Goal: Information Seeking & Learning: Understand process/instructions

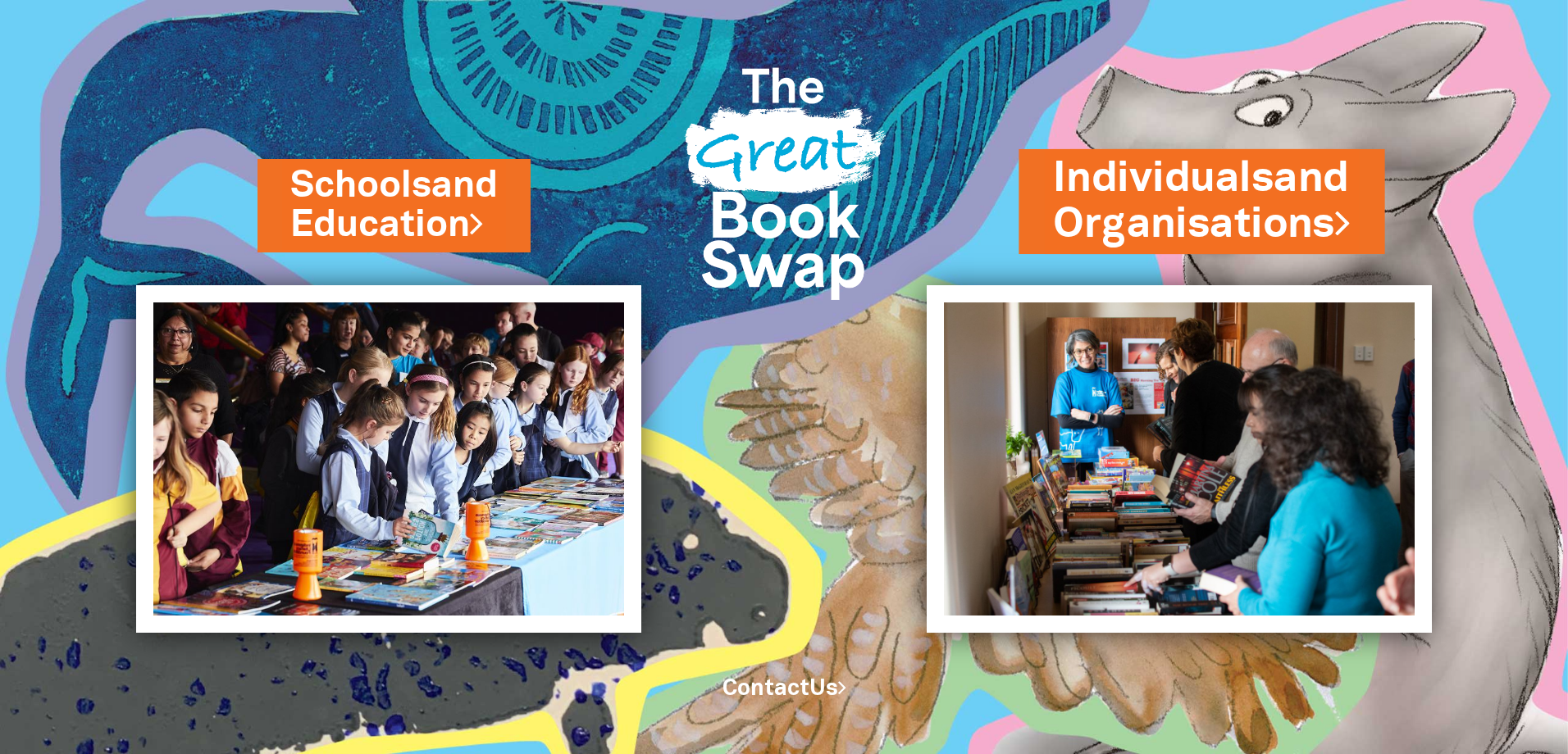
click at [1151, 212] on bbb "Organis" at bounding box center [1131, 224] width 156 height 57
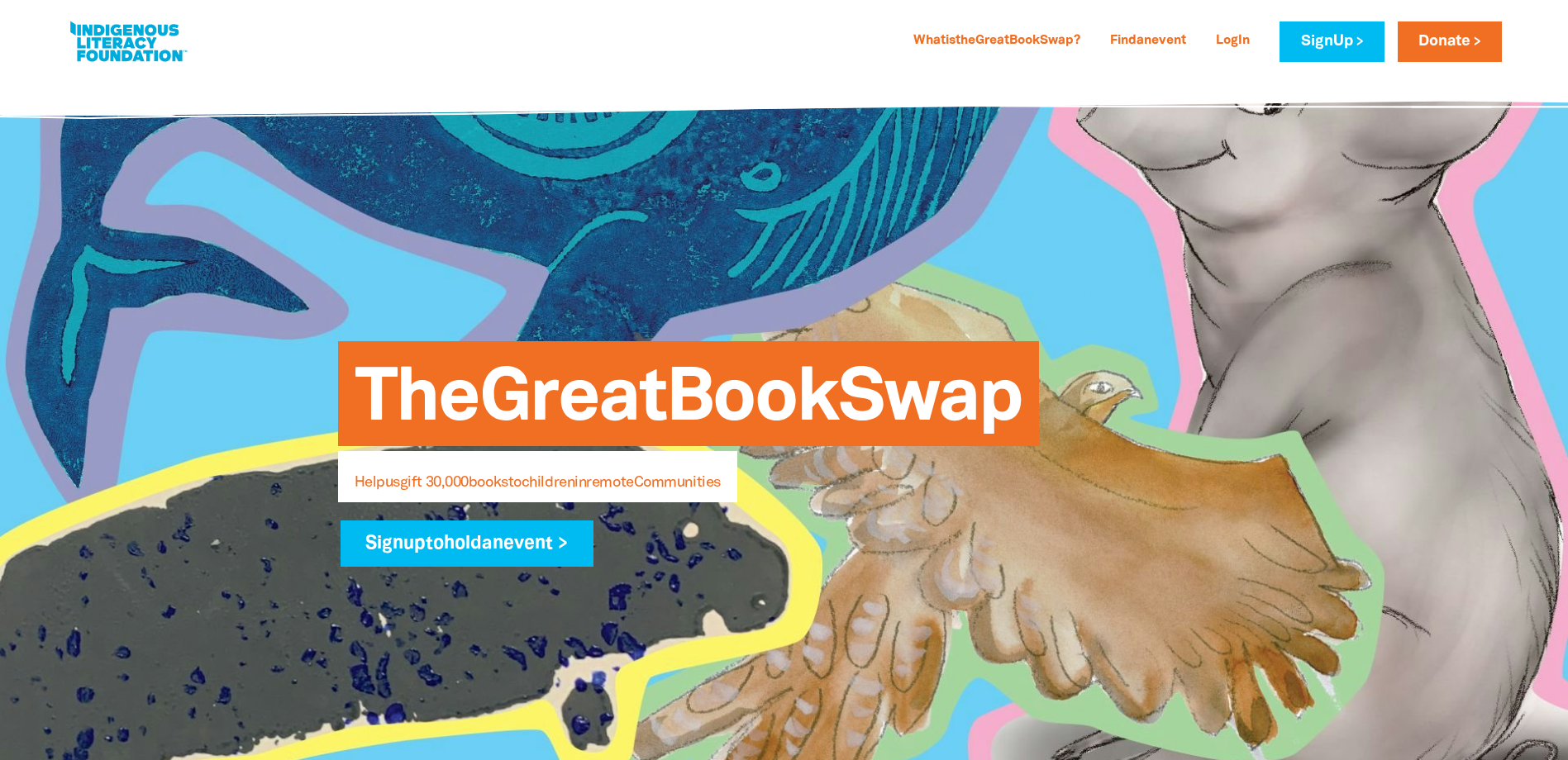
select select "AU"
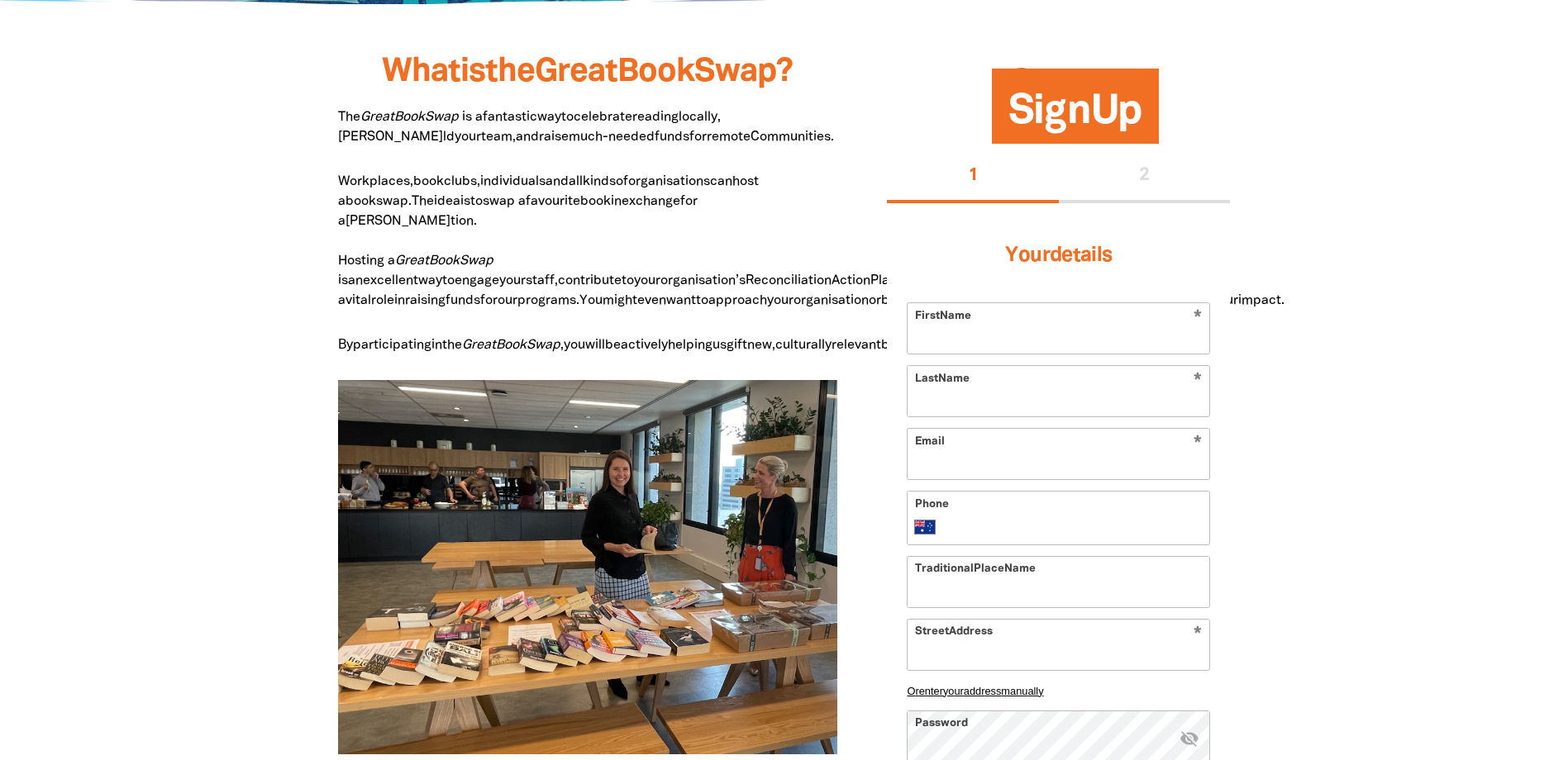
scroll to position [827, 0]
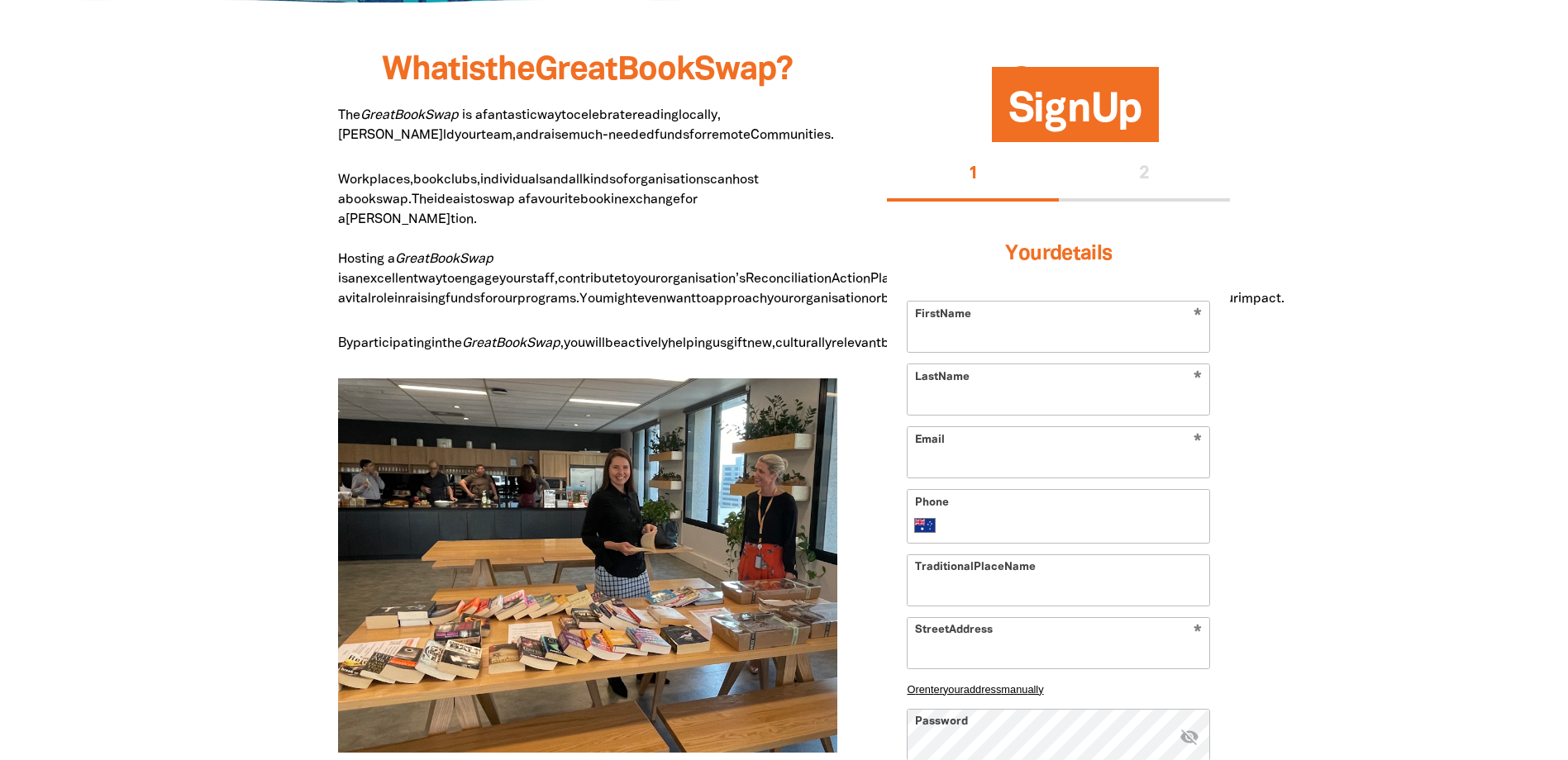
click at [559, 206] on bbb "favou" at bounding box center [542, 200] width 34 height 12
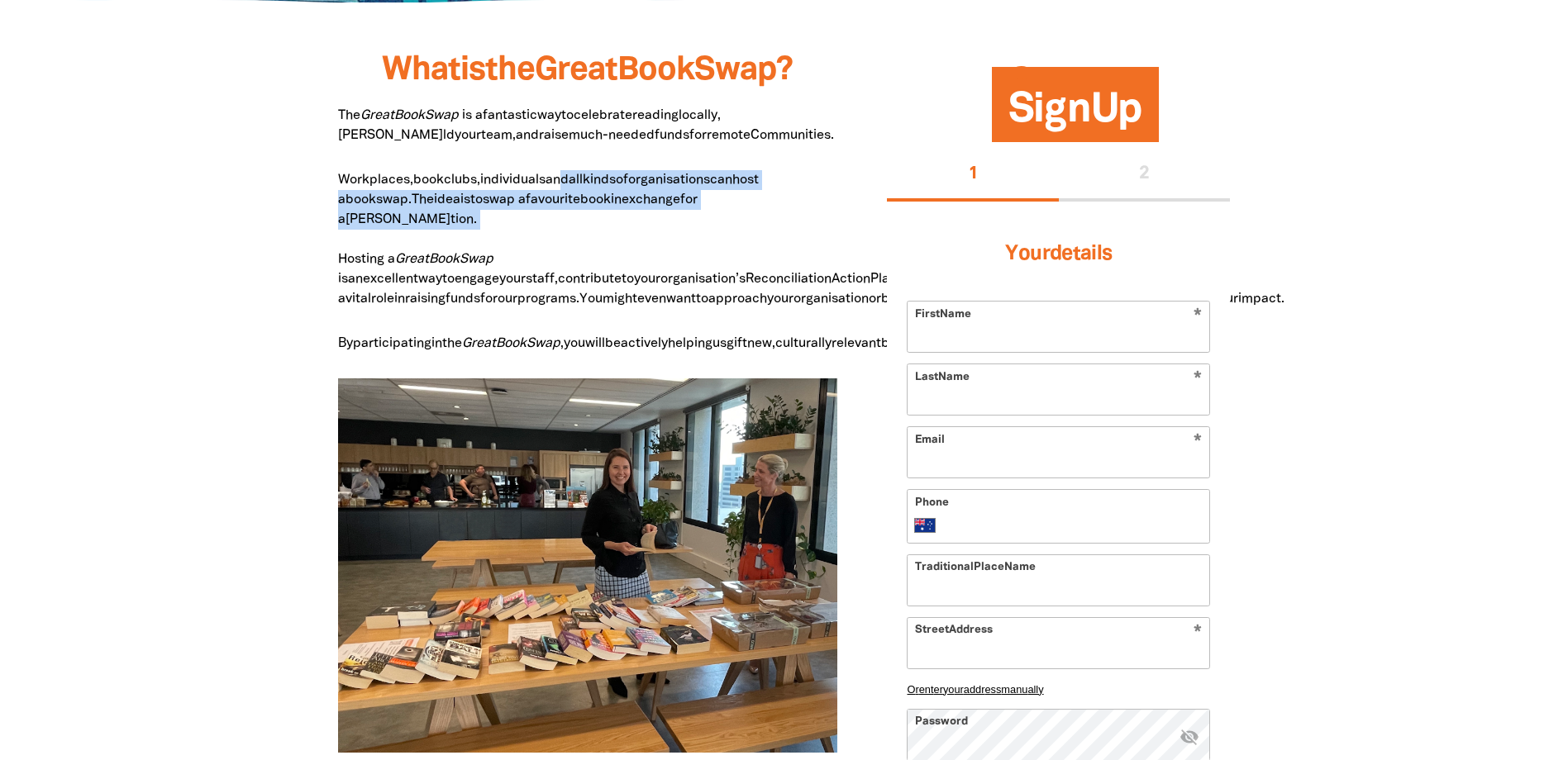
drag, startPoint x: 571, startPoint y: 176, endPoint x: 579, endPoint y: 214, distance: 38.8
click at [579, 214] on p "Workp laces, bo ok clu bs, indivi duals an d al l kin ds o f organis ations ca …" at bounding box center [588, 239] width 500 height 139
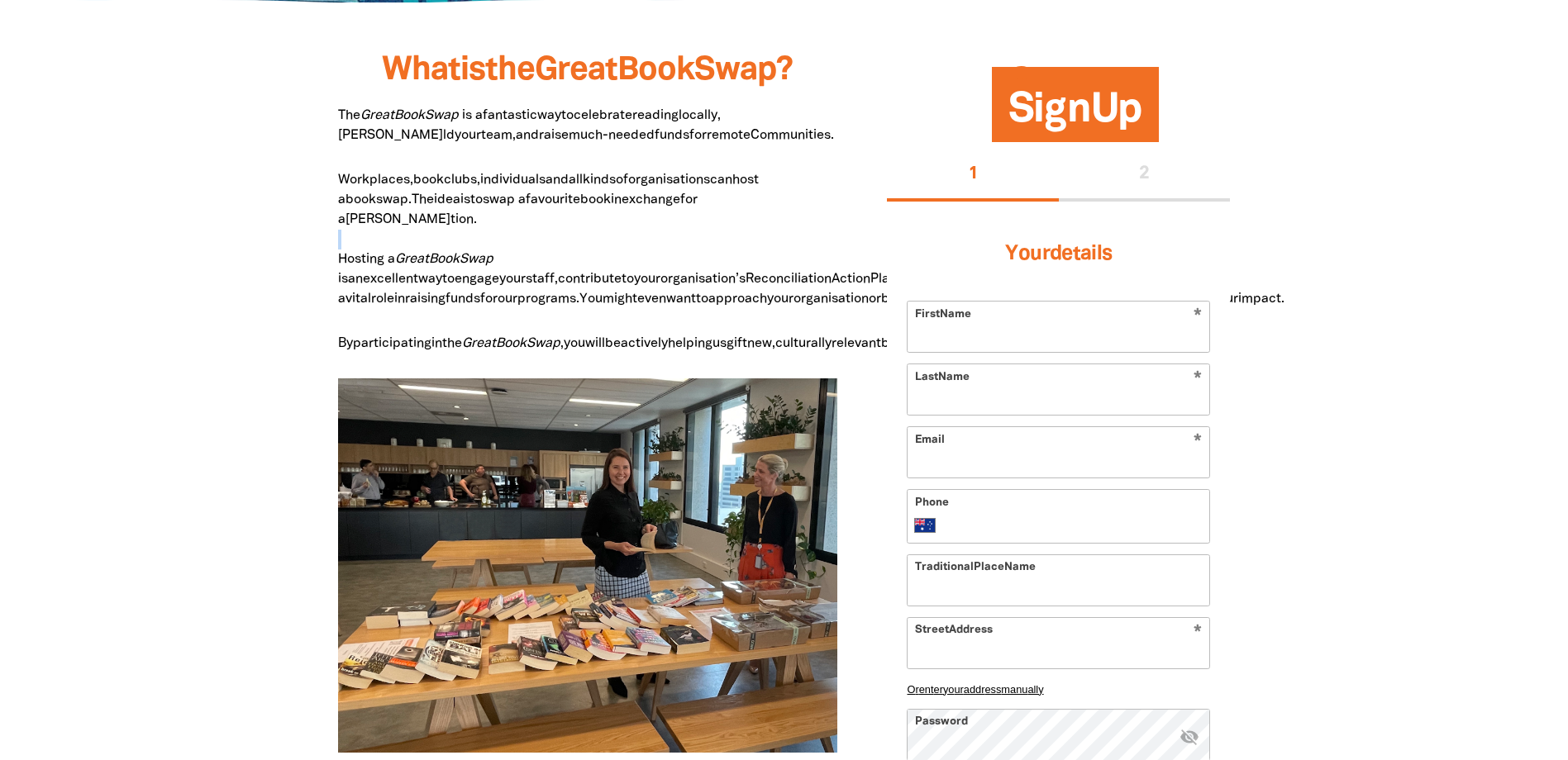
click at [579, 215] on p "Workp laces, bo ok clu bs, indivi duals an d al l kin ds o f organis ations ca …" at bounding box center [588, 239] width 500 height 139
click at [832, 273] on bbb "Act" at bounding box center [841, 279] width 20 height 12
click at [579, 273] on span "i s a n excel lent wa y t o eng age yo ur sta ff, contr ibute t o yo ur organi …" at bounding box center [812, 289] width 947 height 32
click at [556, 249] on p "Workp laces, bo ok clu bs, indivi duals an d al l kin ds o f organis ations ca …" at bounding box center [588, 239] width 500 height 139
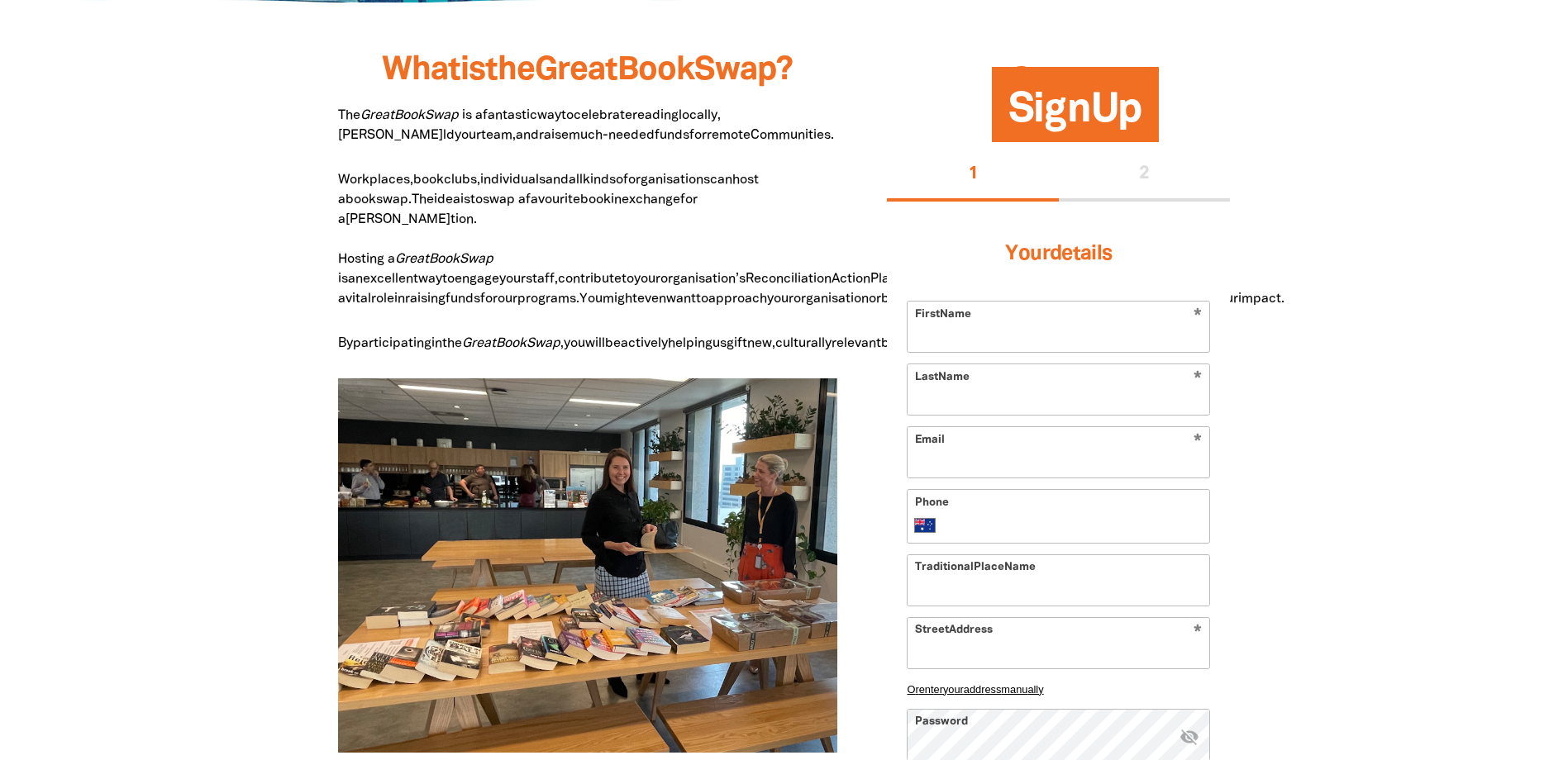
drag, startPoint x: 548, startPoint y: 246, endPoint x: 562, endPoint y: 303, distance: 58.7
click at [562, 303] on span "i s a n excel lent wa y t o eng age yo ur sta ff, contr ibute t o yo ur organi …" at bounding box center [812, 289] width 947 height 32
click at [970, 303] on bbb "matc" at bounding box center [985, 299] width 32 height 12
click at [970, 301] on bbb "matc" at bounding box center [985, 299] width 32 height 12
click at [970, 299] on bbb "matc" at bounding box center [985, 299] width 32 height 12
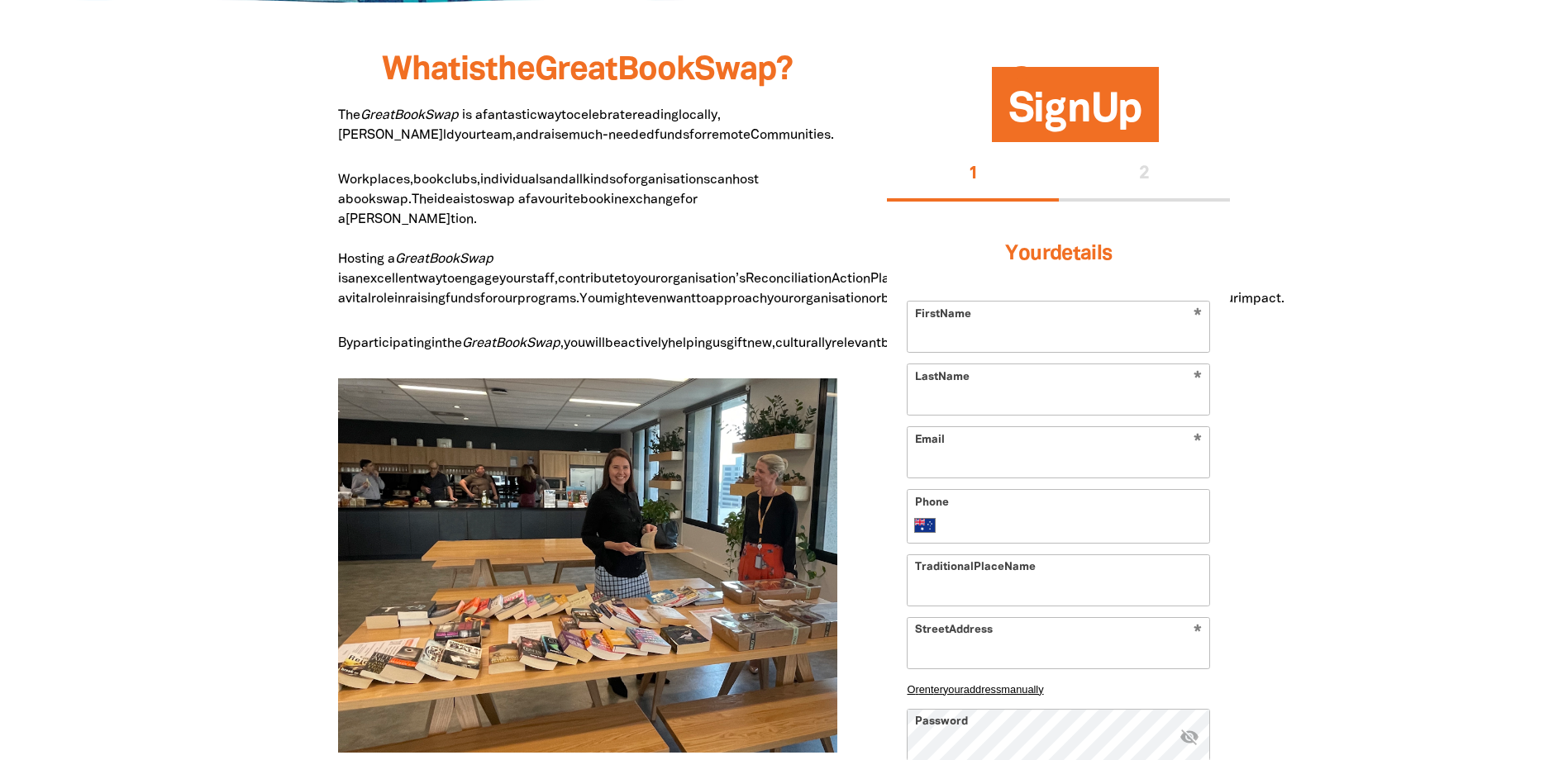
click at [970, 299] on bbb "matc" at bounding box center [985, 299] width 32 height 12
click at [555, 297] on span "i s a n excel lent wa y t o eng age yo ur sta ff, contr ibute t o yo ur organi …" at bounding box center [812, 289] width 947 height 32
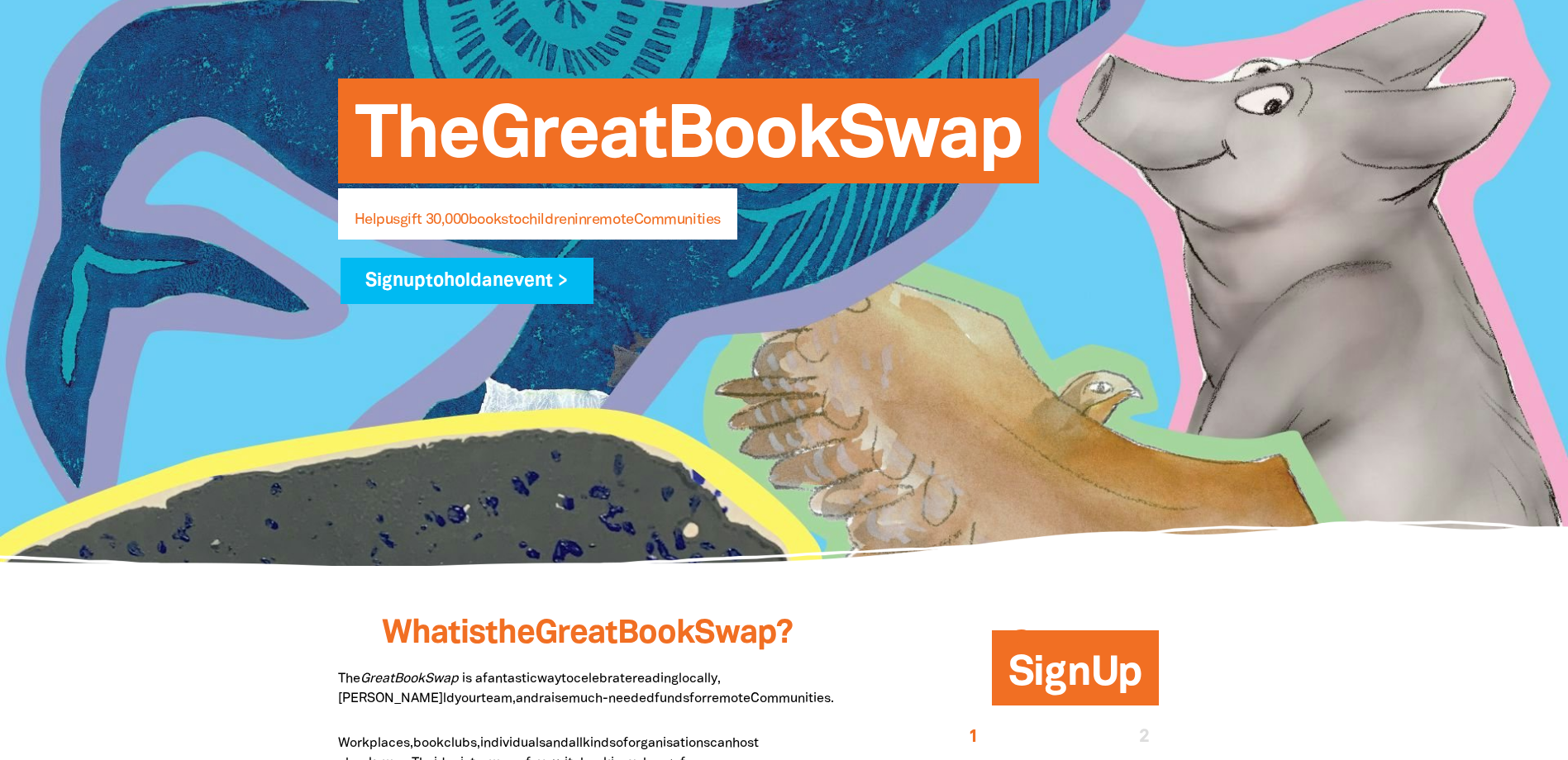
scroll to position [744, 0]
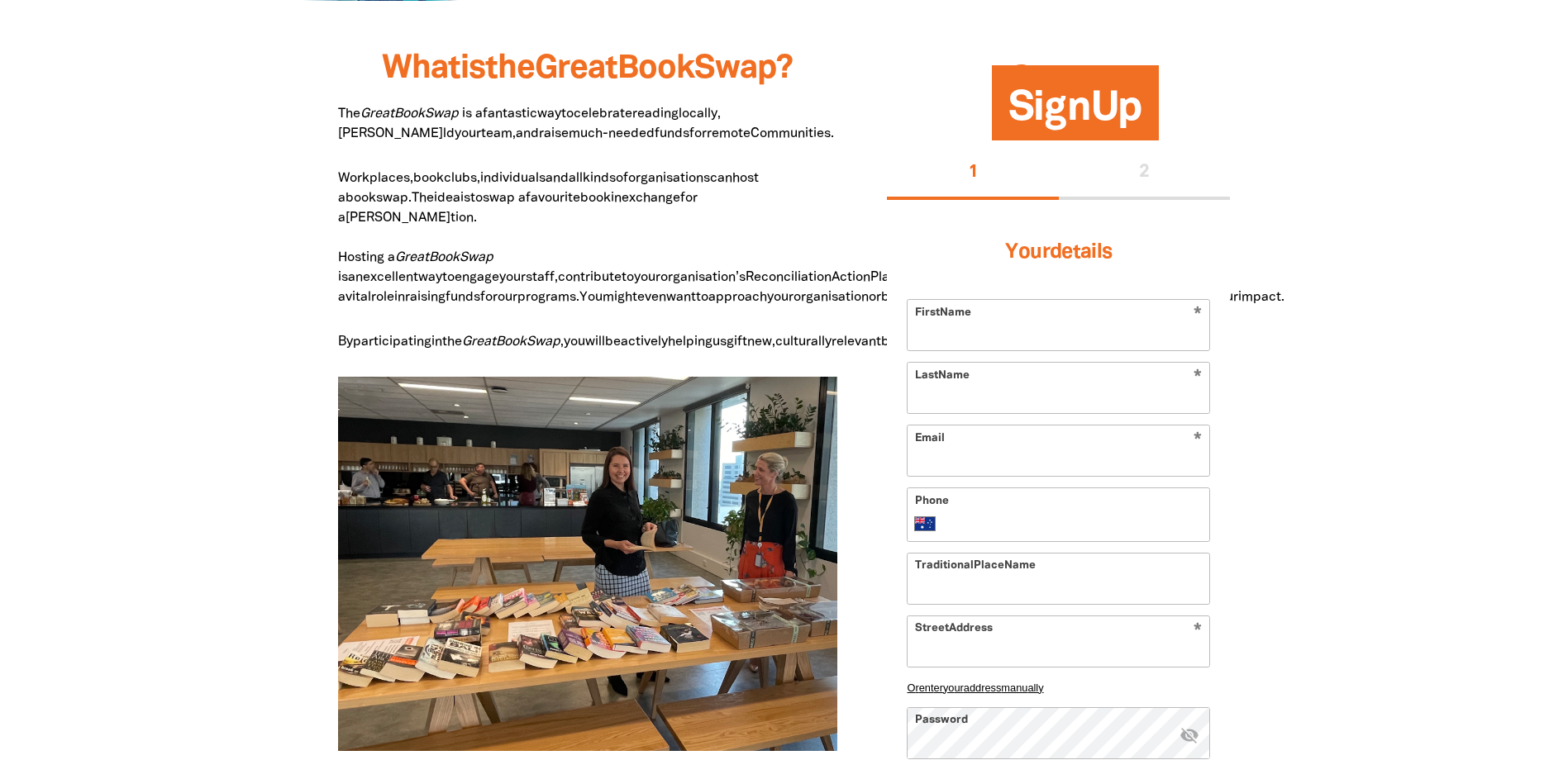
scroll to position [909, 0]
